Goal: Obtain resource: Download file/media

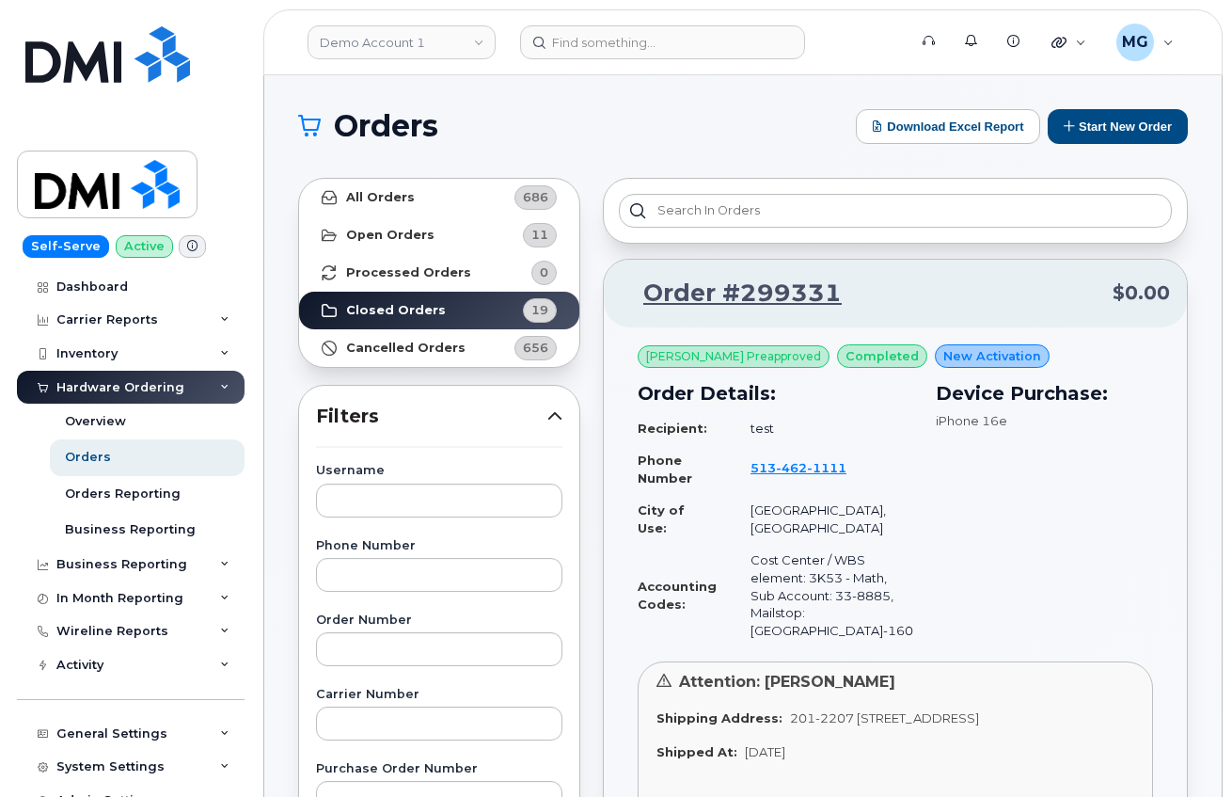
scroll to position [6, 0]
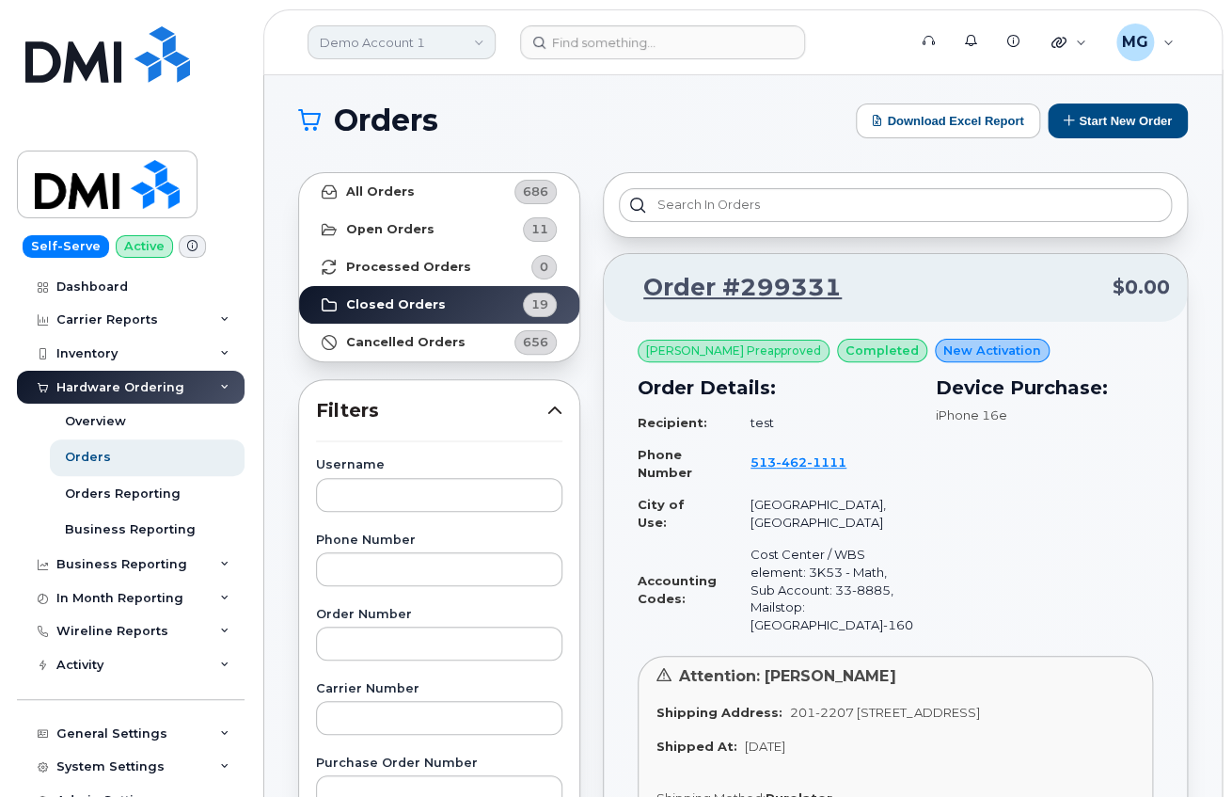
click at [481, 40] on link "Demo Account 1" at bounding box center [402, 42] width 188 height 34
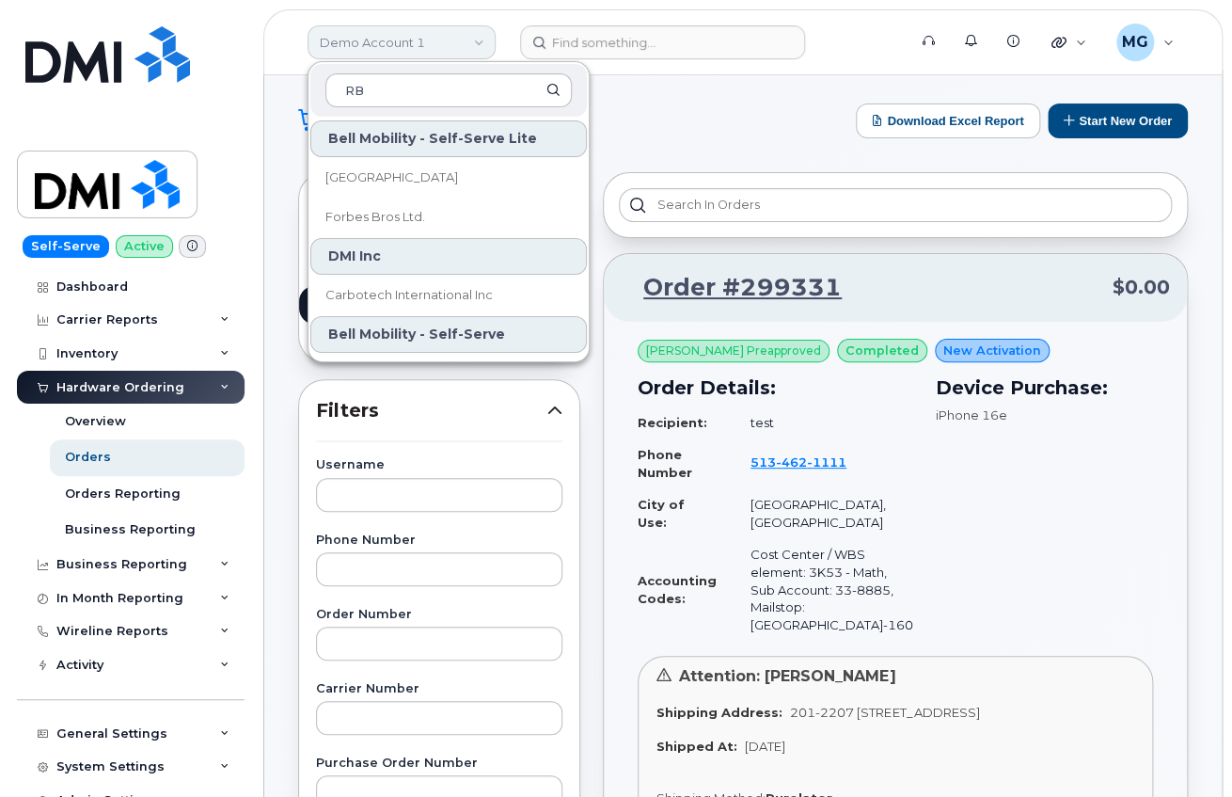
type input "R"
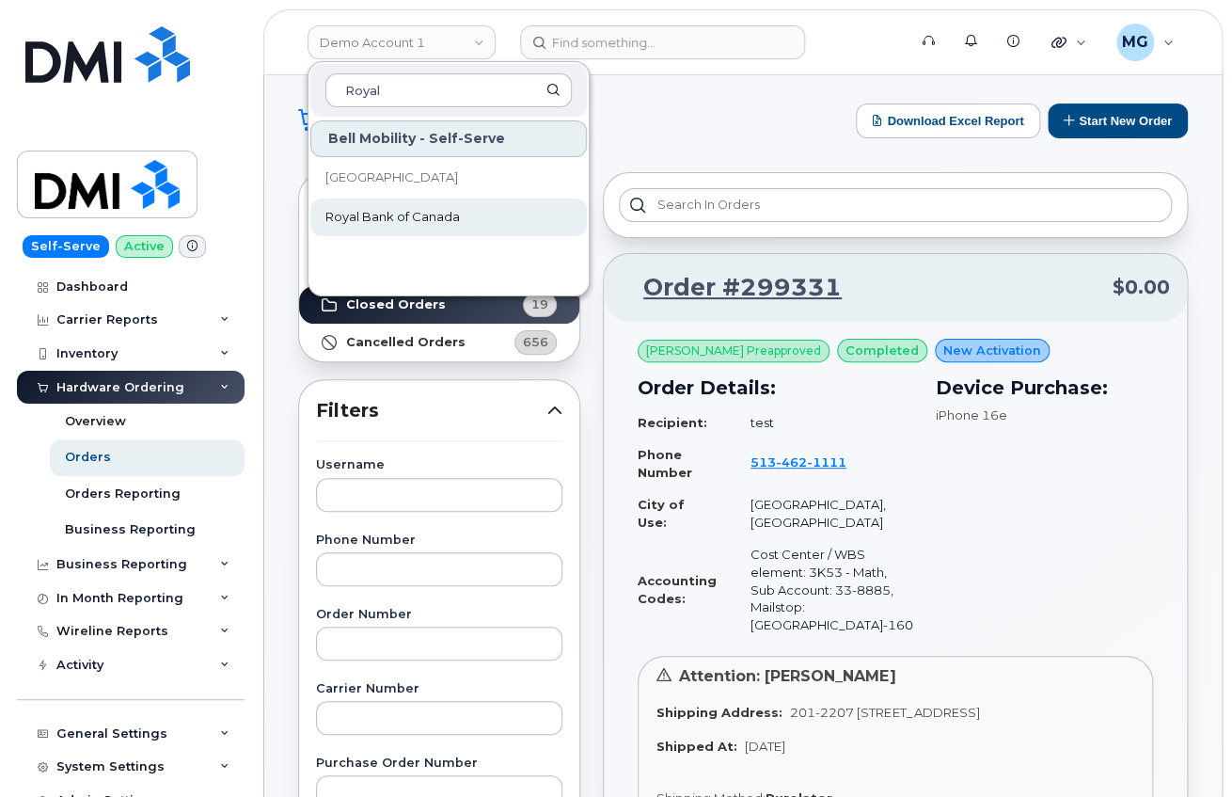
type input "Royal"
click at [380, 211] on span "Royal Bank of Canada" at bounding box center [392, 217] width 134 height 19
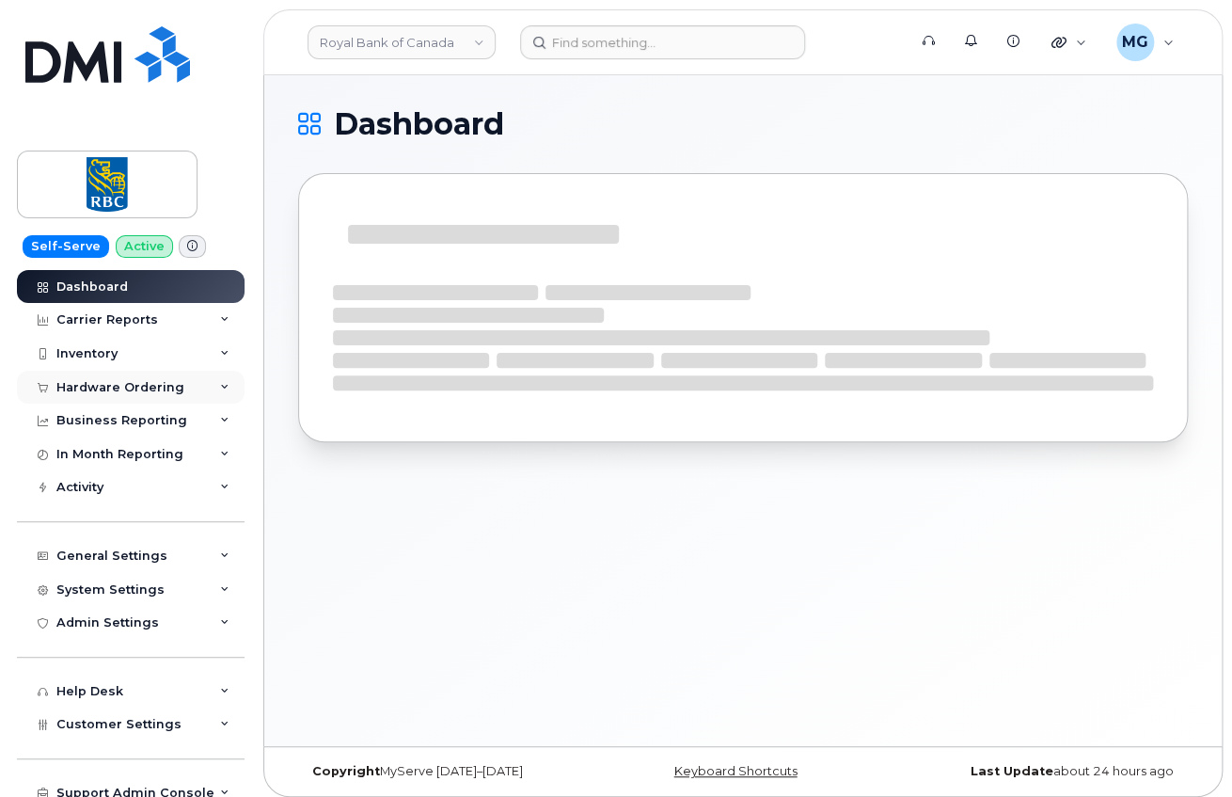
click at [98, 381] on div "Hardware Ordering" at bounding box center [120, 387] width 128 height 15
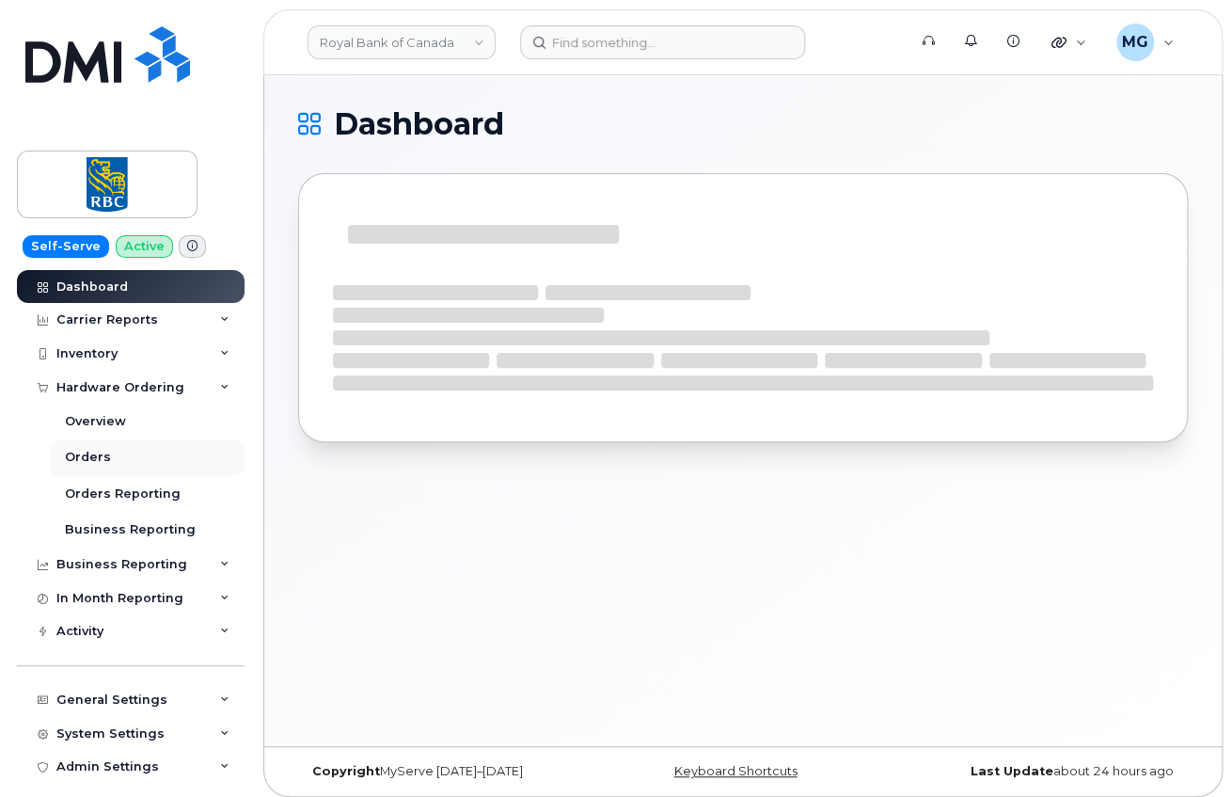
click at [94, 449] on div "Orders" at bounding box center [88, 457] width 46 height 17
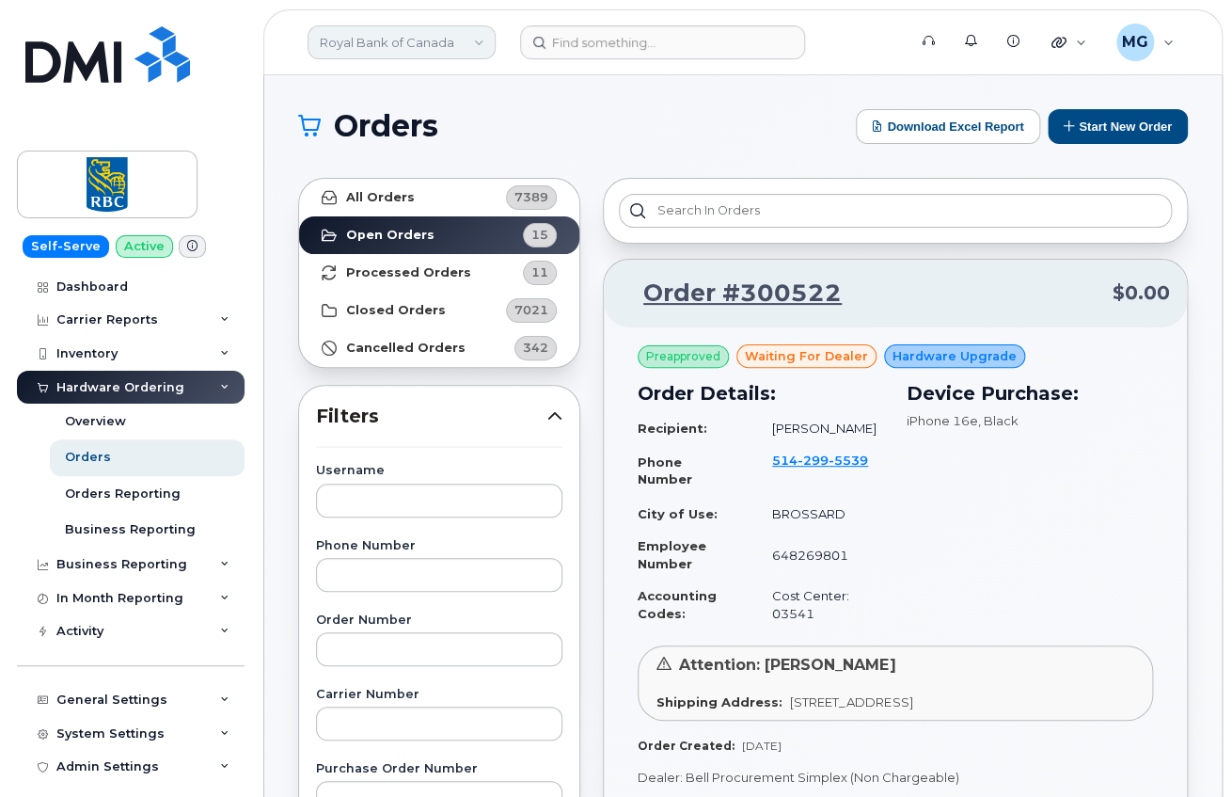
click at [360, 41] on link "Royal Bank of Canada" at bounding box center [402, 42] width 188 height 34
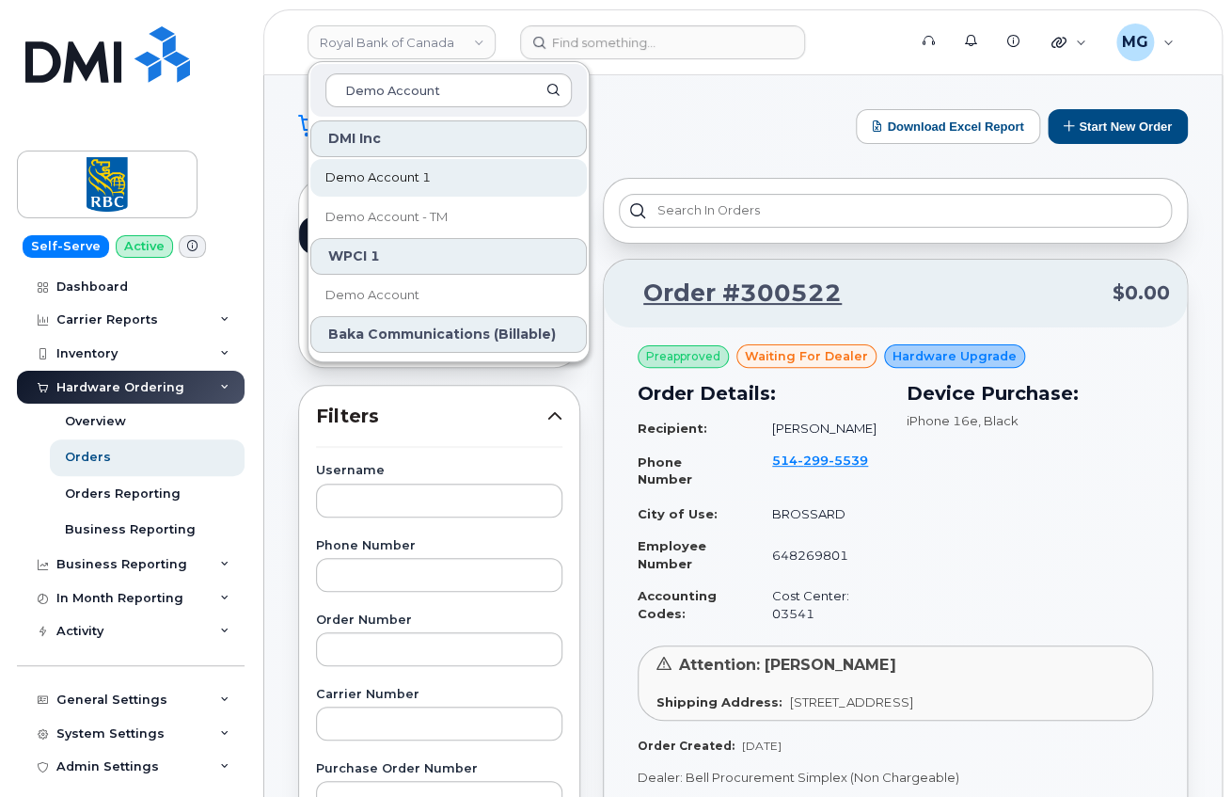
type input "Demo Account"
click at [344, 175] on span "Demo Account 1" at bounding box center [377, 177] width 105 height 19
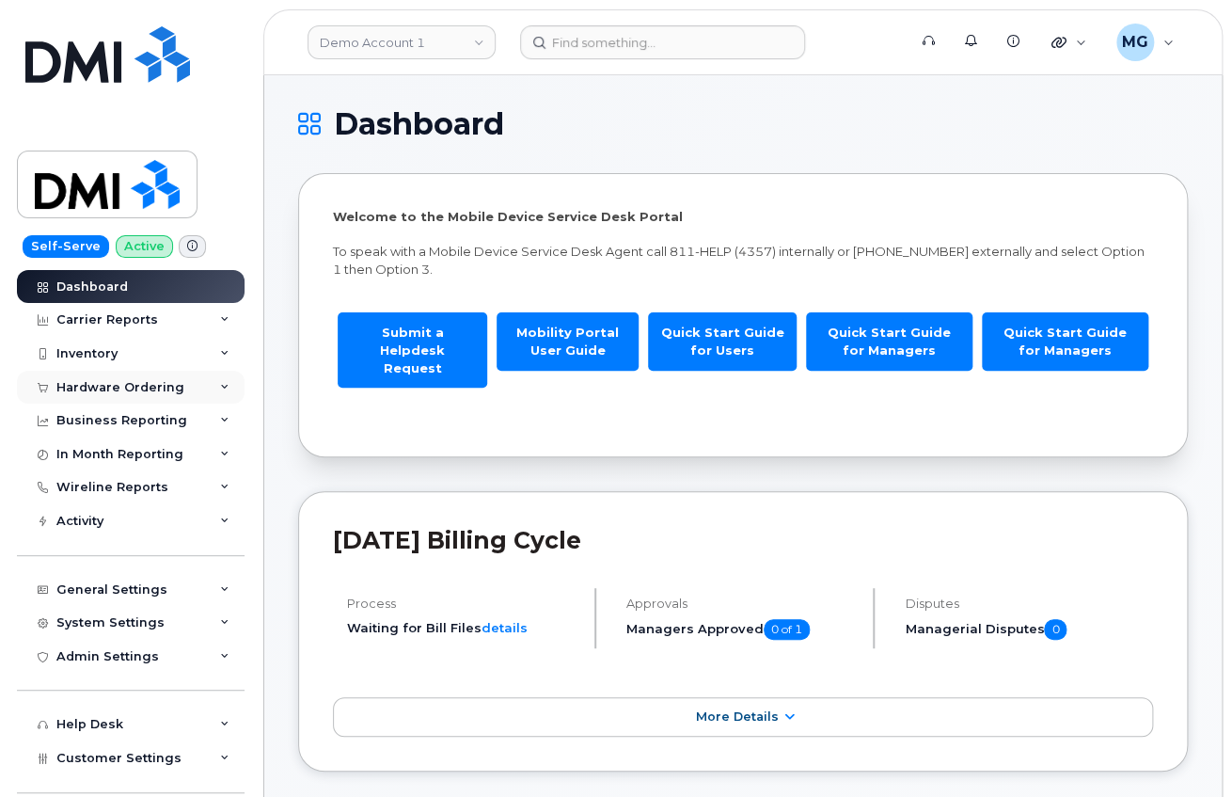
drag, startPoint x: 127, startPoint y: 384, endPoint x: 123, endPoint y: 399, distance: 15.5
click at [127, 384] on div "Hardware Ordering" at bounding box center [120, 387] width 128 height 15
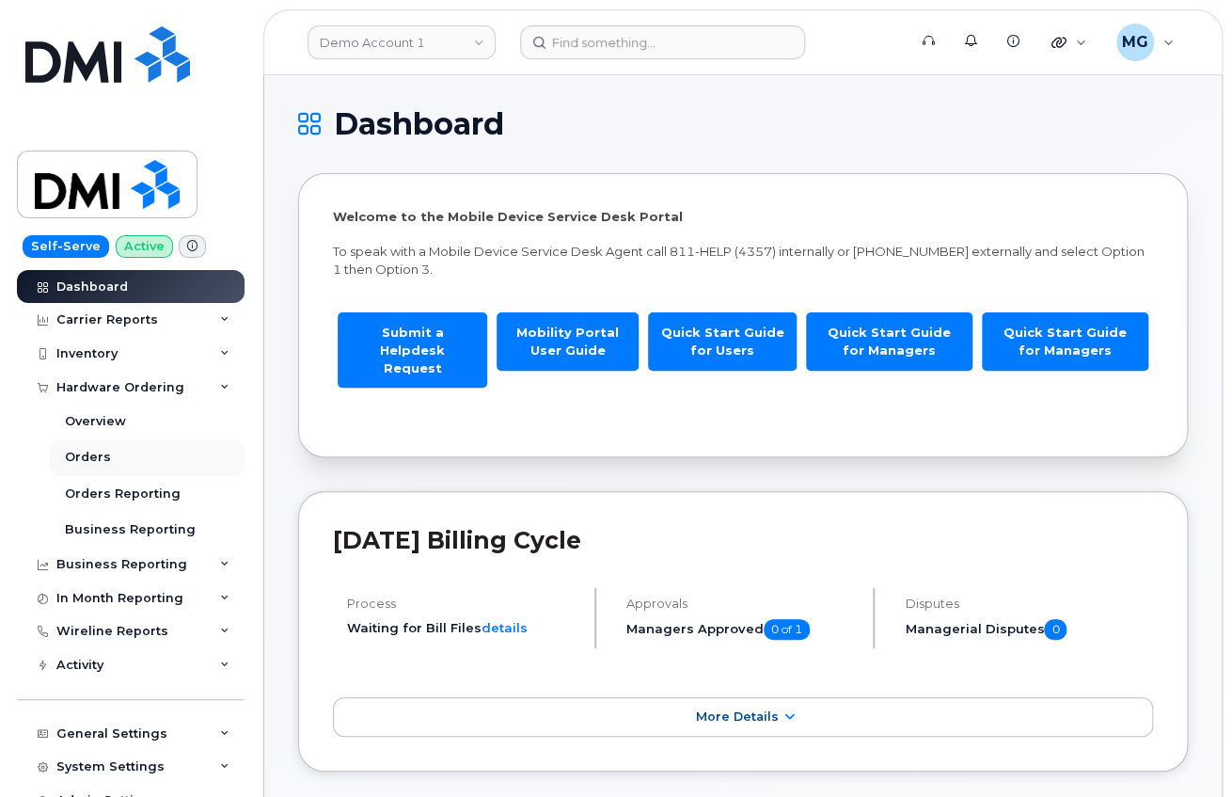
click at [93, 454] on div "Orders" at bounding box center [88, 457] width 46 height 17
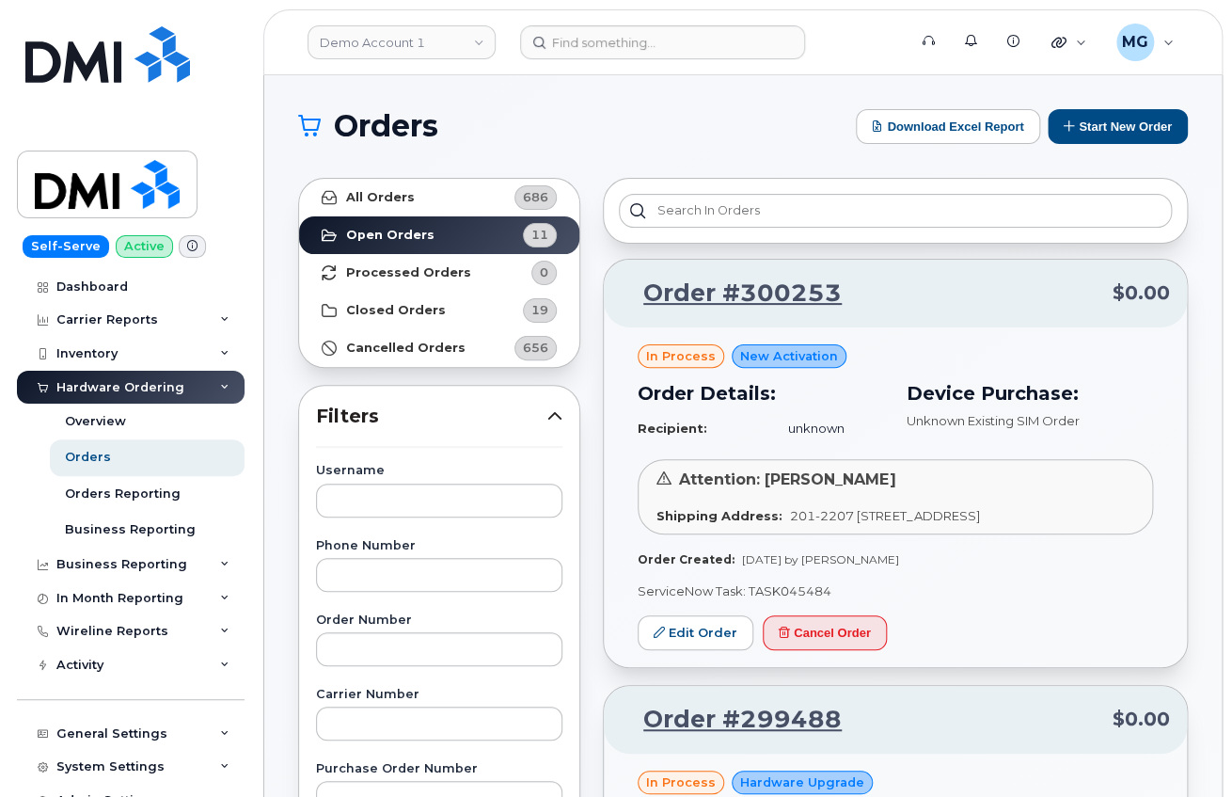
click at [541, 270] on span "0" at bounding box center [544, 272] width 8 height 18
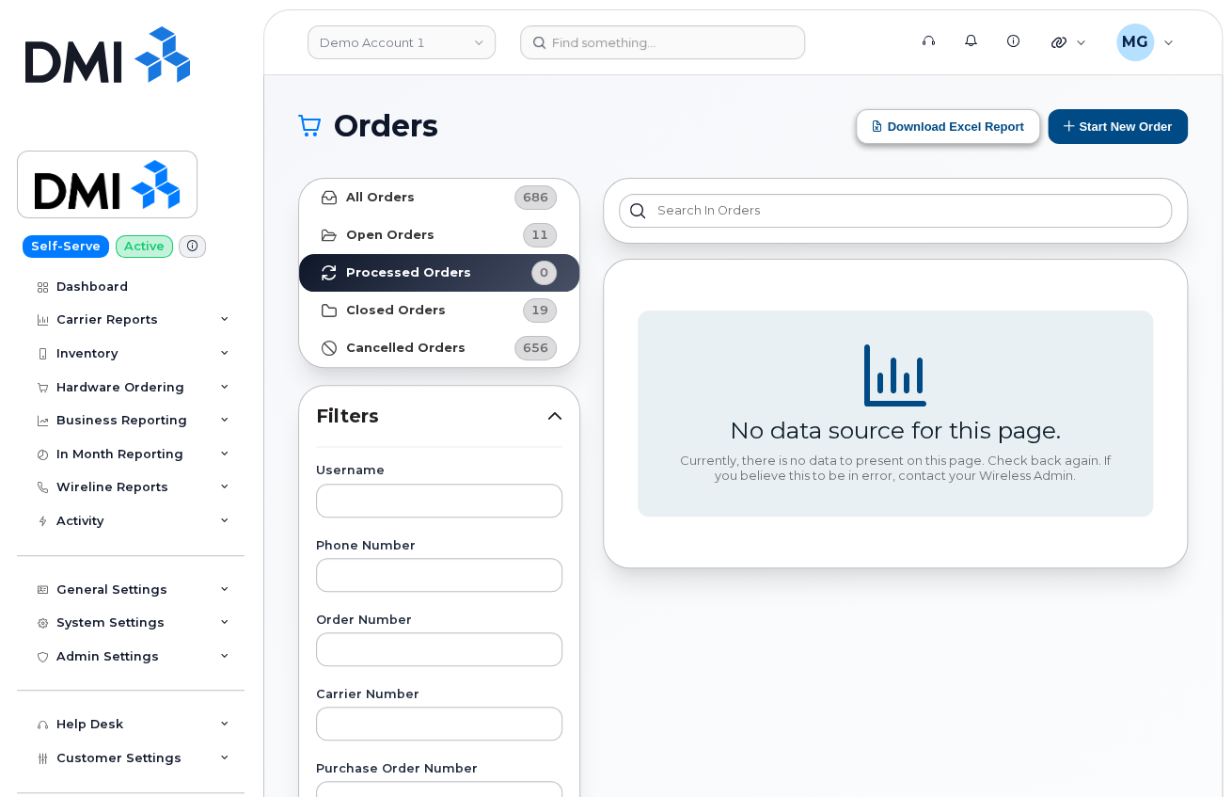
click at [925, 118] on button "Download Excel Report" at bounding box center [948, 126] width 184 height 35
